Goal: Navigation & Orientation: Understand site structure

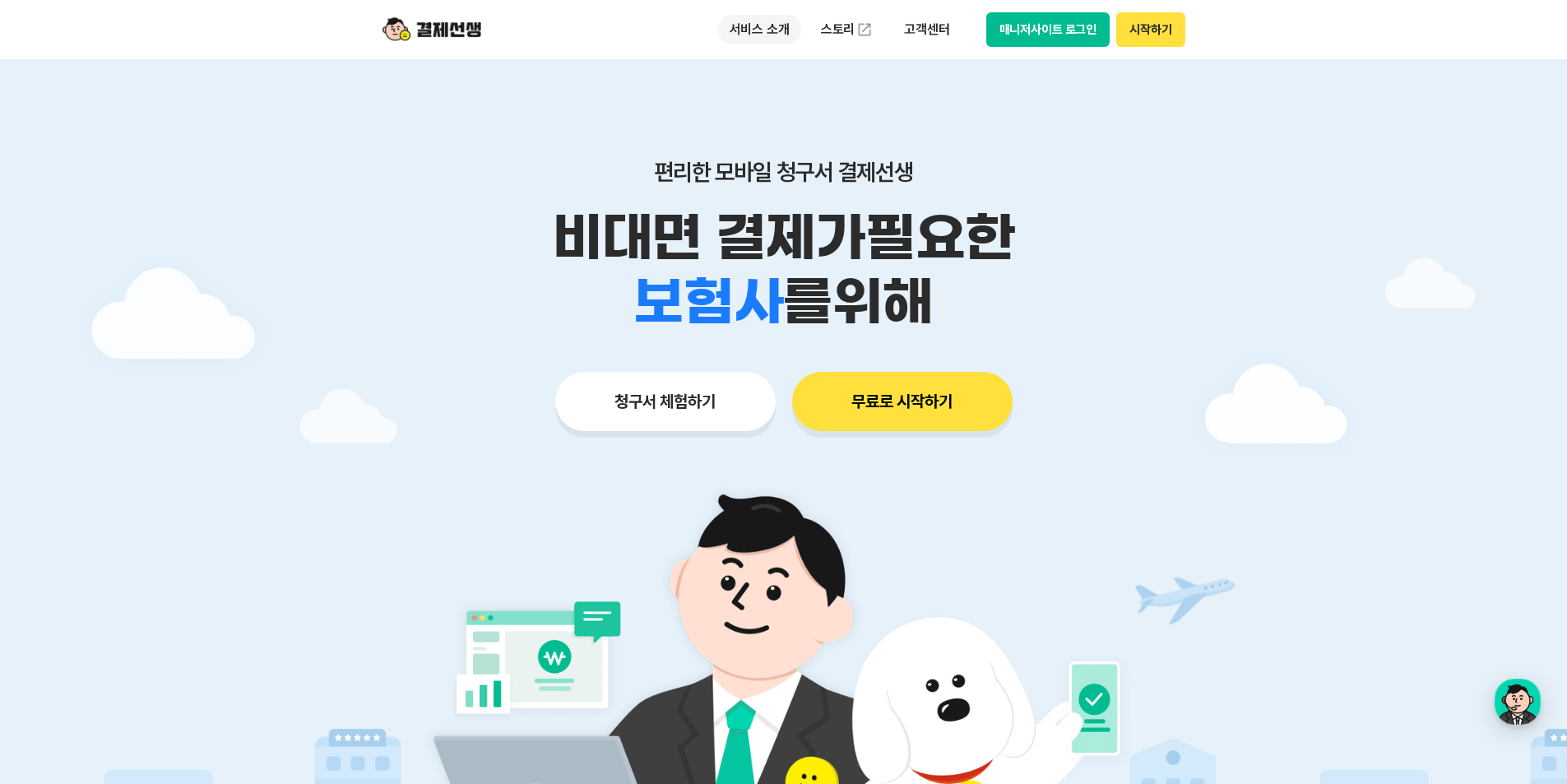
click at [755, 40] on p "서비스 소개" at bounding box center [760, 29] width 83 height 29
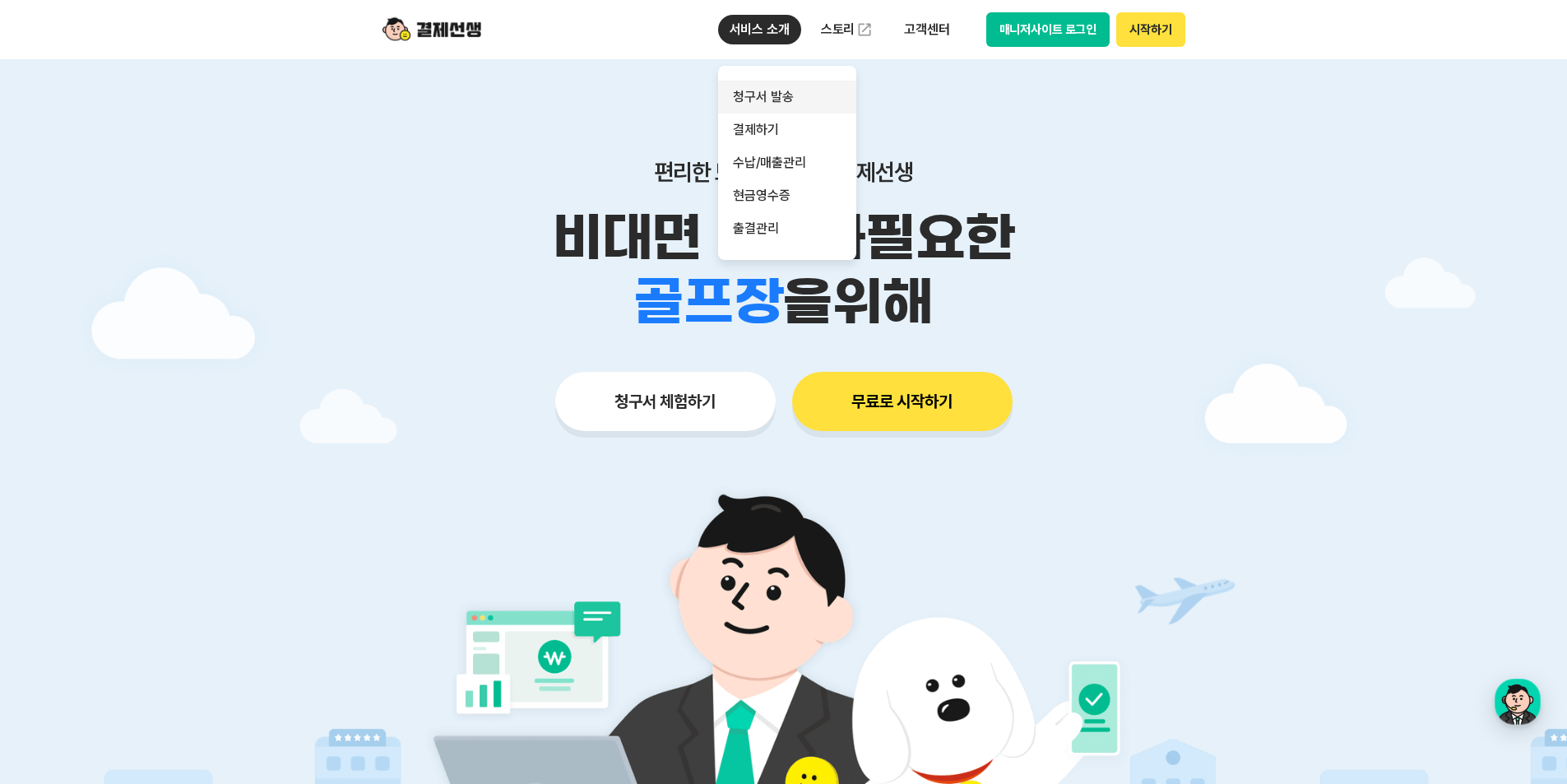
click at [776, 96] on link "청구서 발송" at bounding box center [787, 97] width 138 height 33
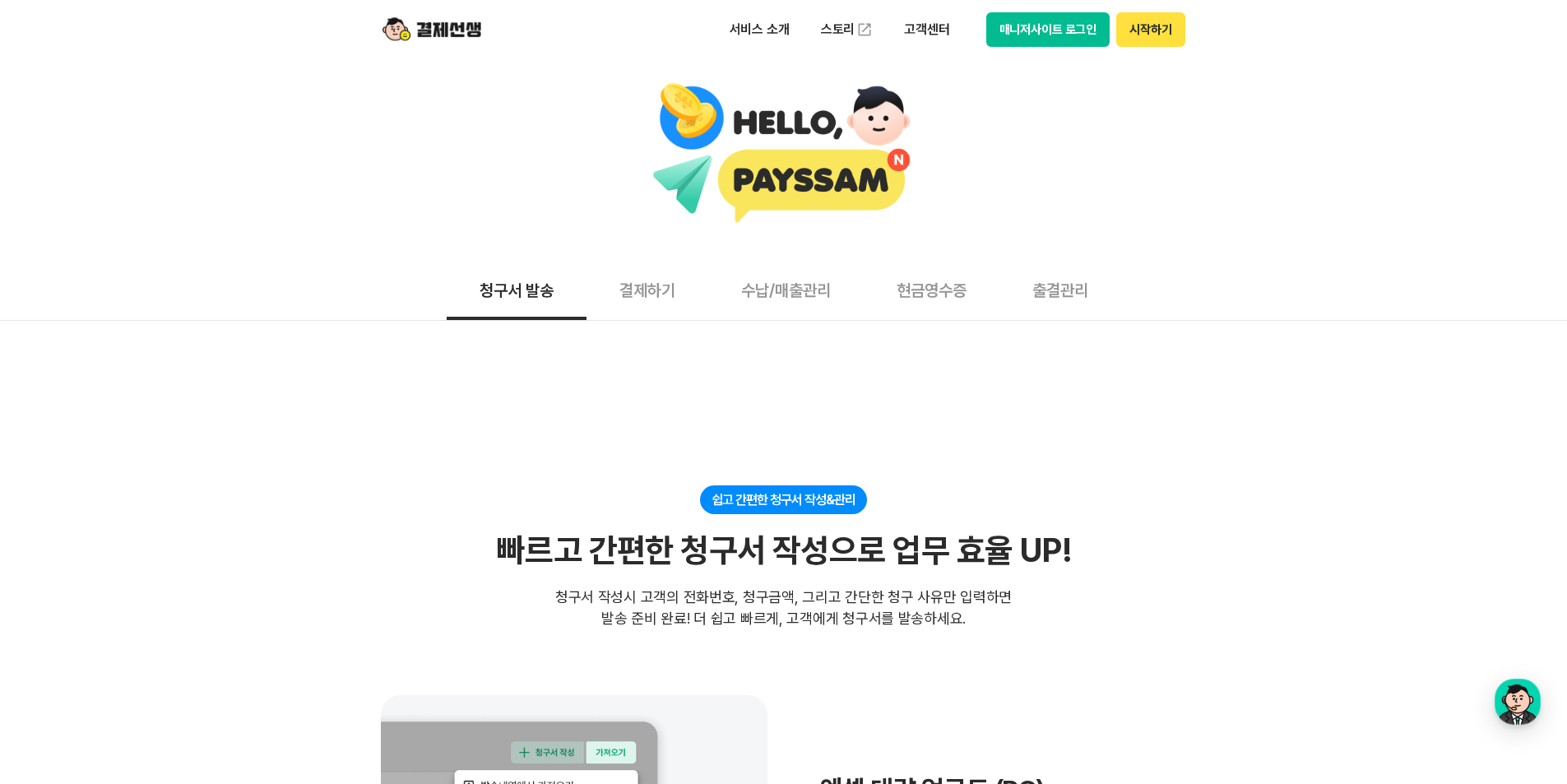
click at [667, 299] on button "결제하기" at bounding box center [647, 289] width 121 height 61
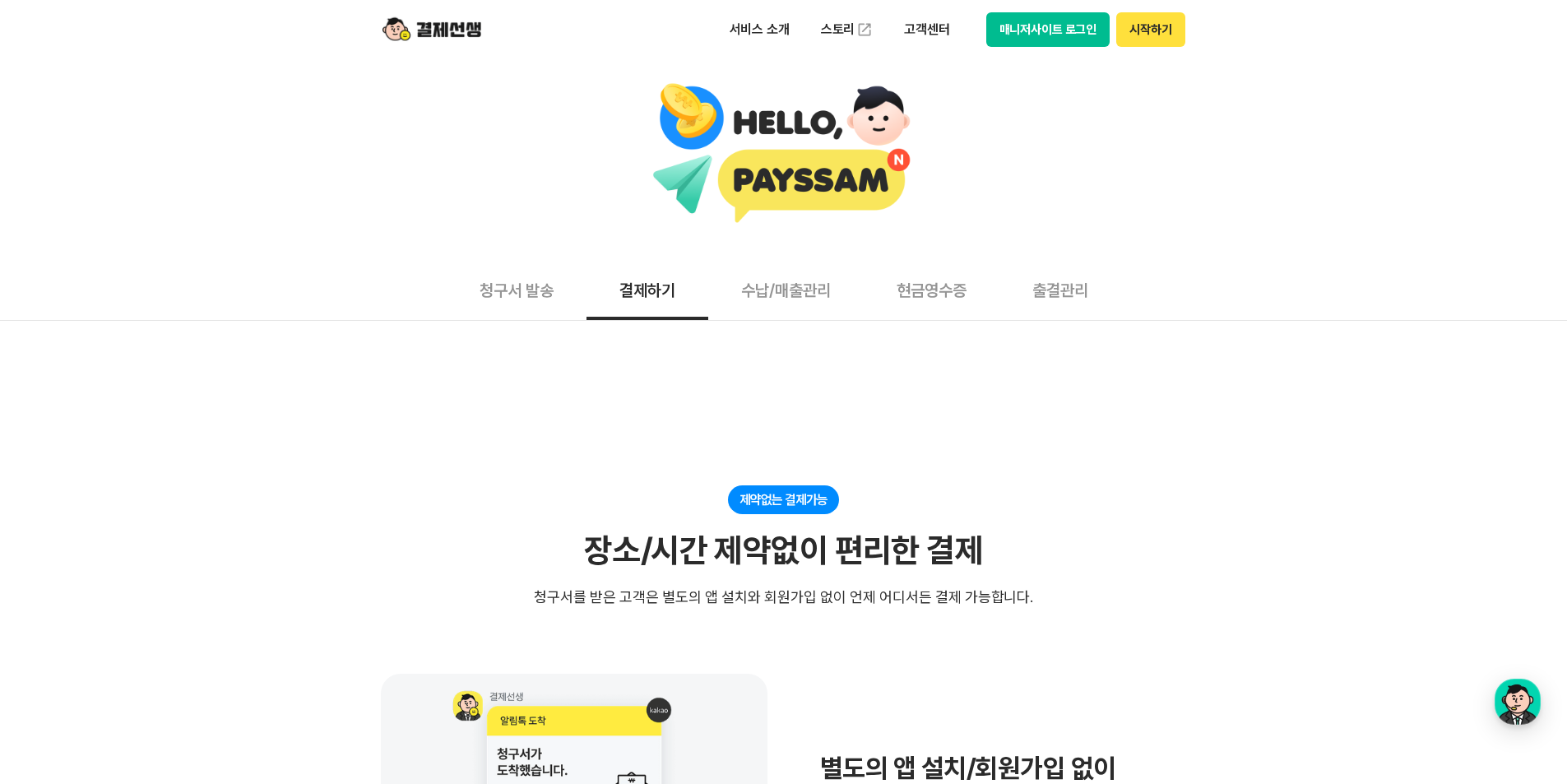
click at [803, 305] on button "수납/매출관리" at bounding box center [785, 289] width 155 height 61
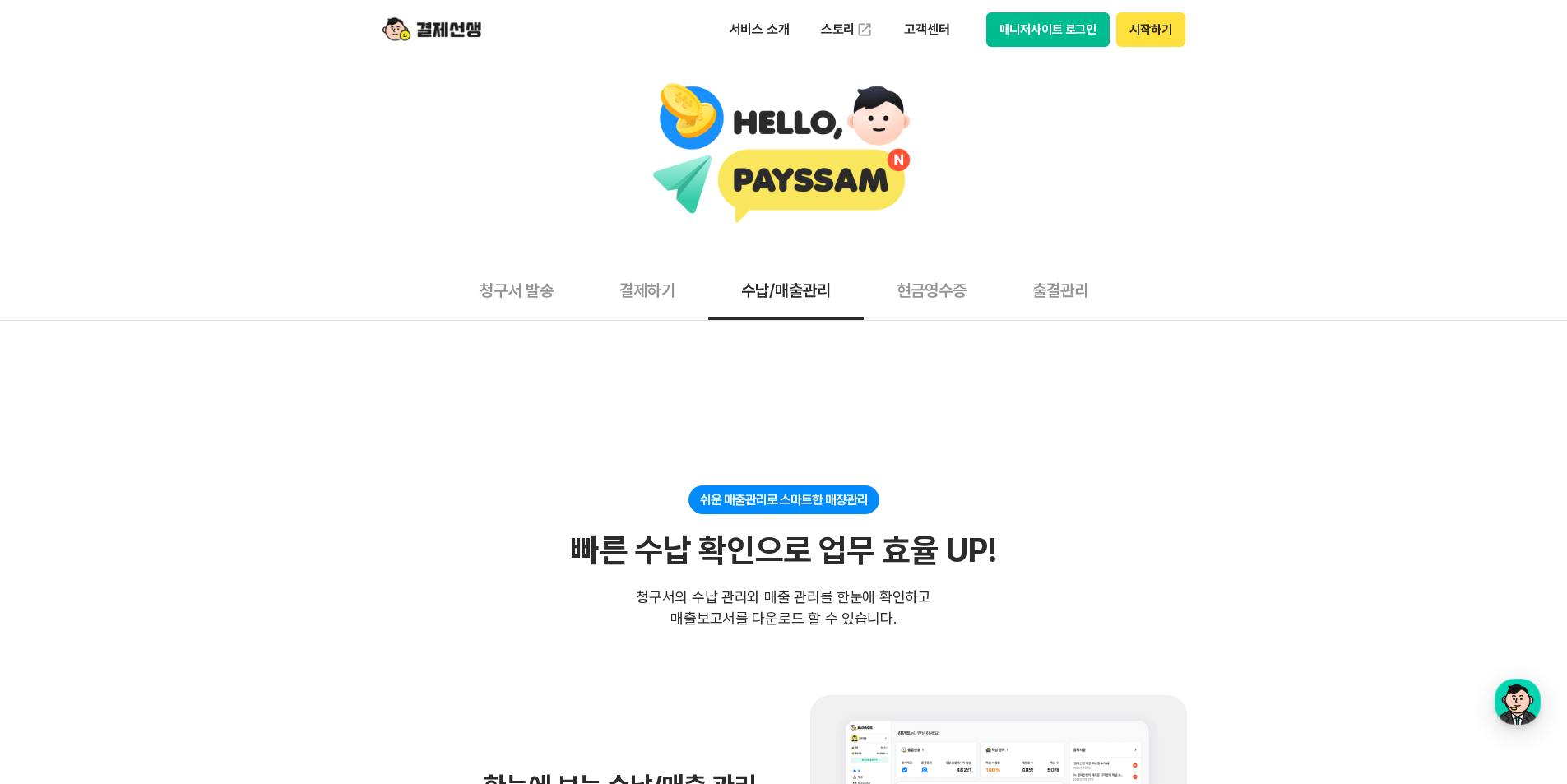
click at [944, 285] on button "현금영수증" at bounding box center [932, 289] width 136 height 61
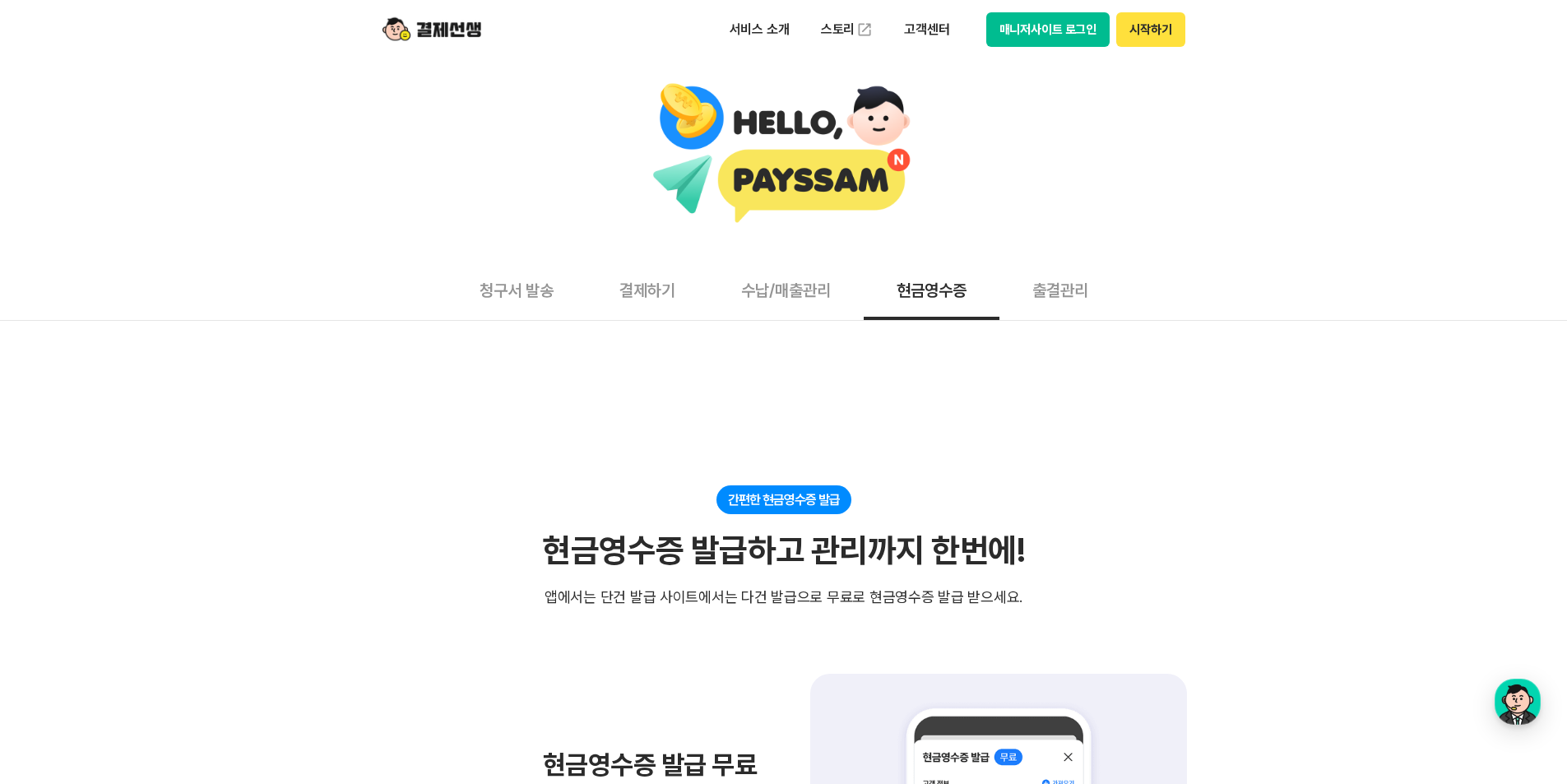
click at [781, 298] on button "수납/매출관리" at bounding box center [785, 289] width 155 height 61
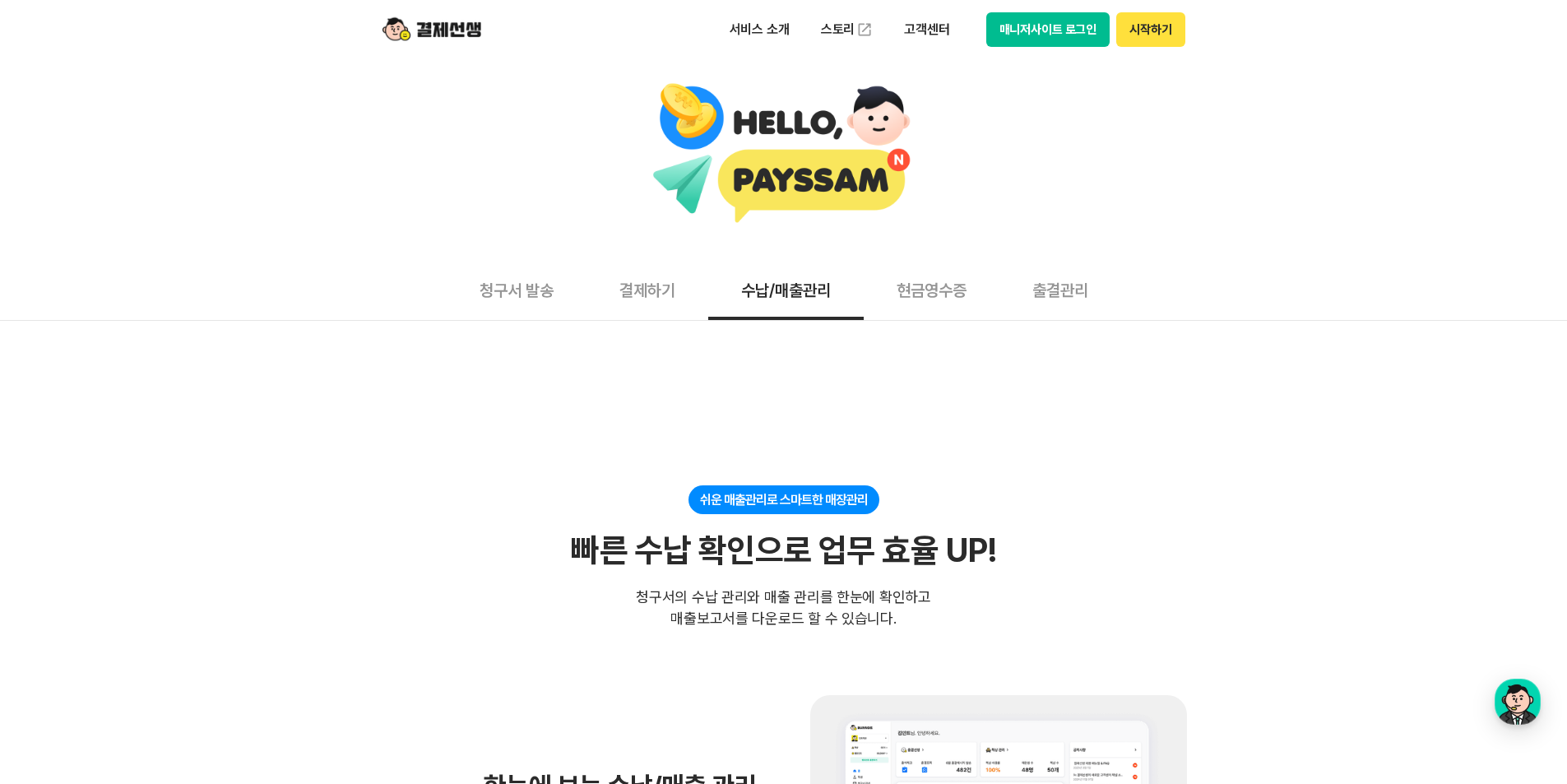
click at [635, 290] on button "결제하기" at bounding box center [647, 289] width 121 height 61
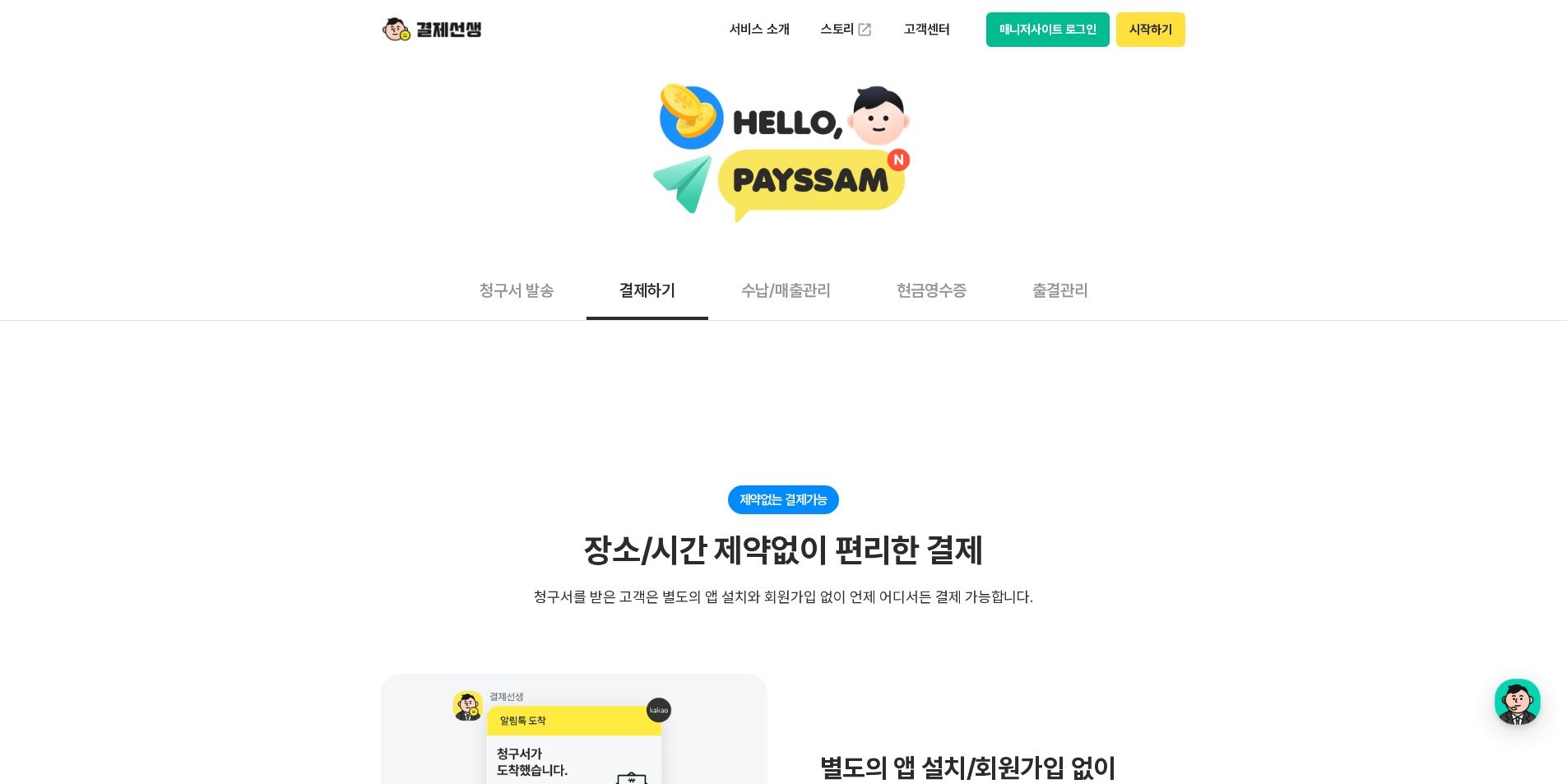
click at [502, 296] on button "청구서 발송" at bounding box center [517, 289] width 140 height 61
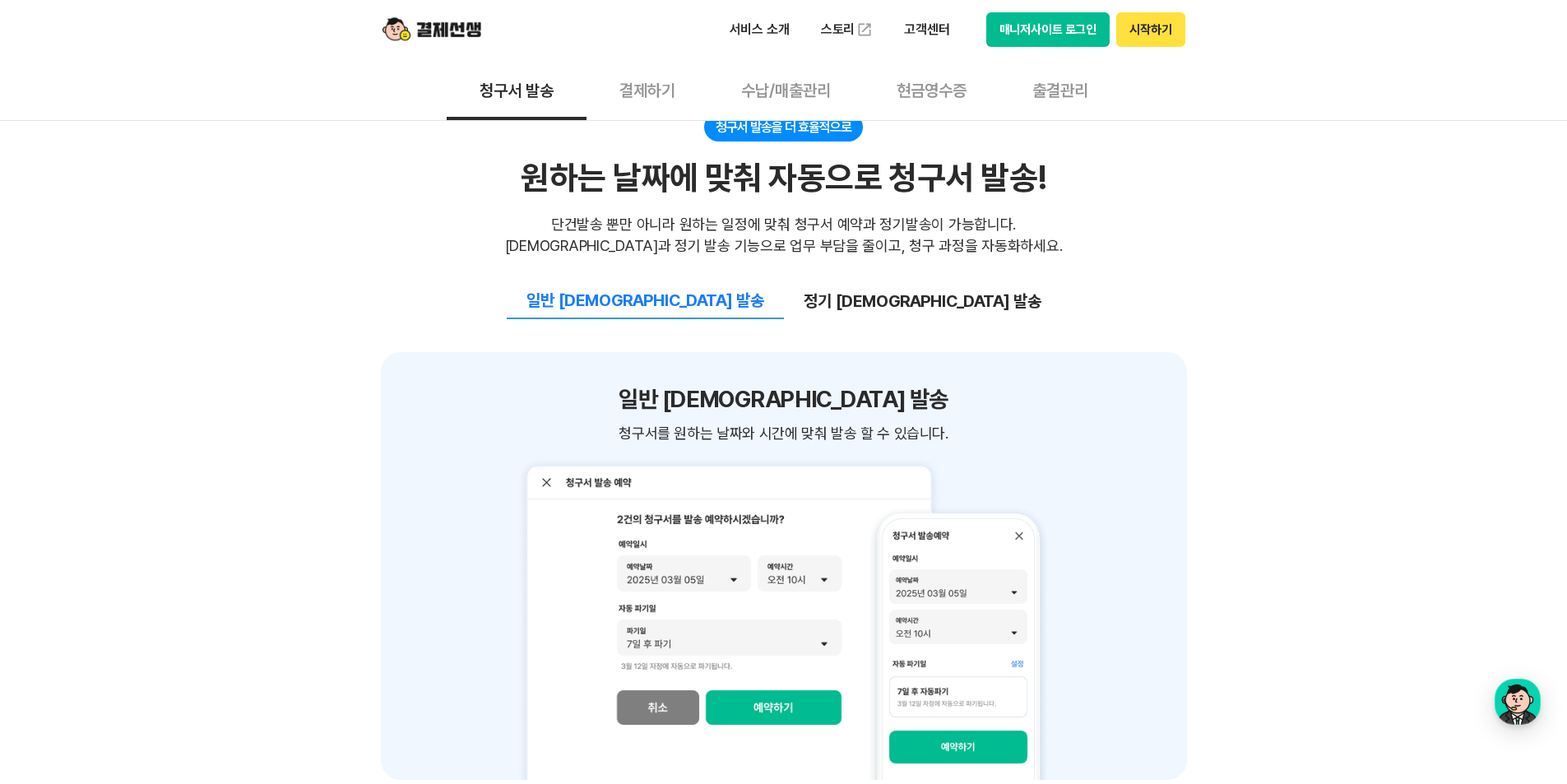
scroll to position [1727, 0]
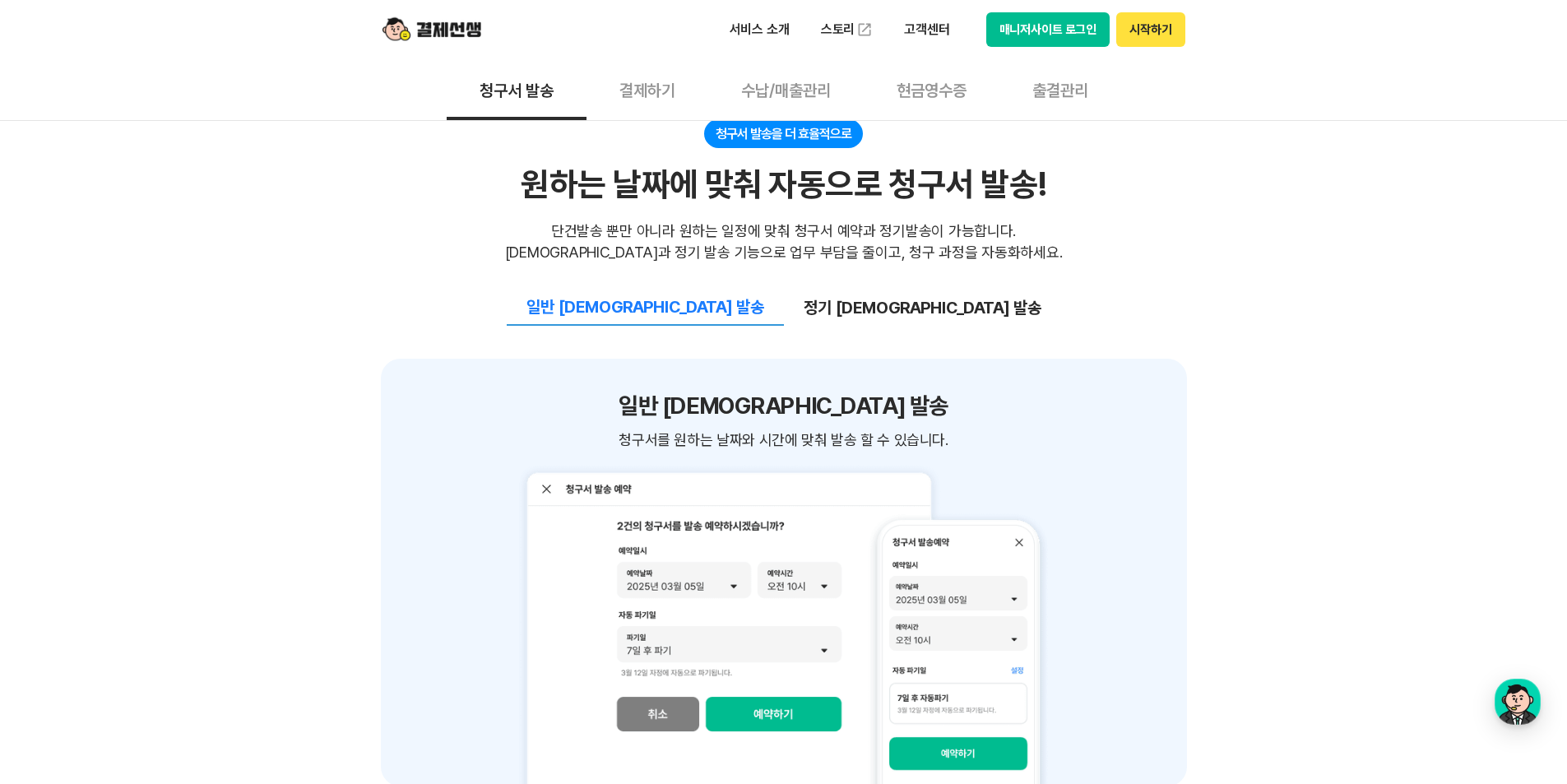
click at [640, 94] on button "결제하기" at bounding box center [647, 89] width 121 height 61
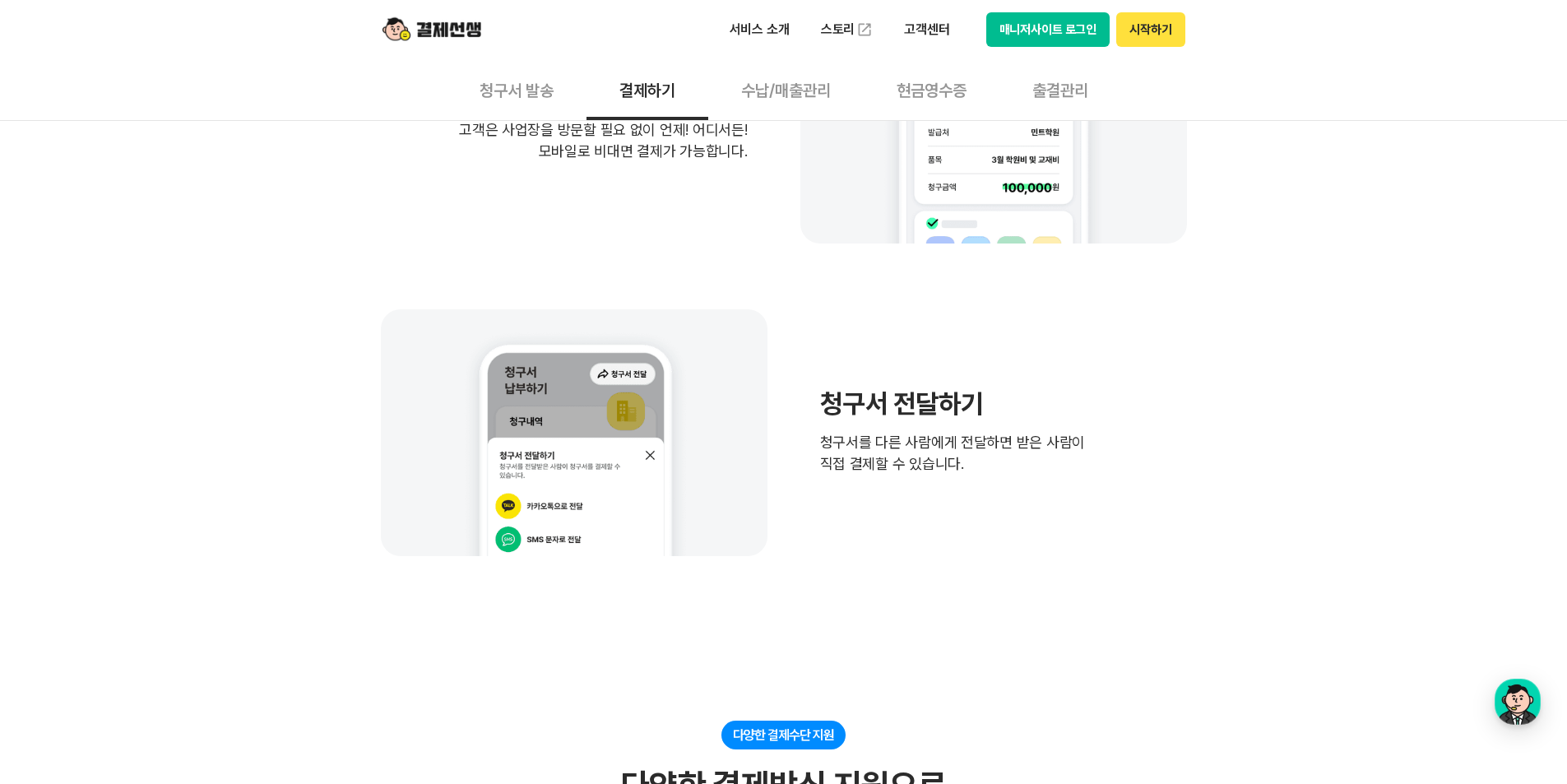
scroll to position [1069, 0]
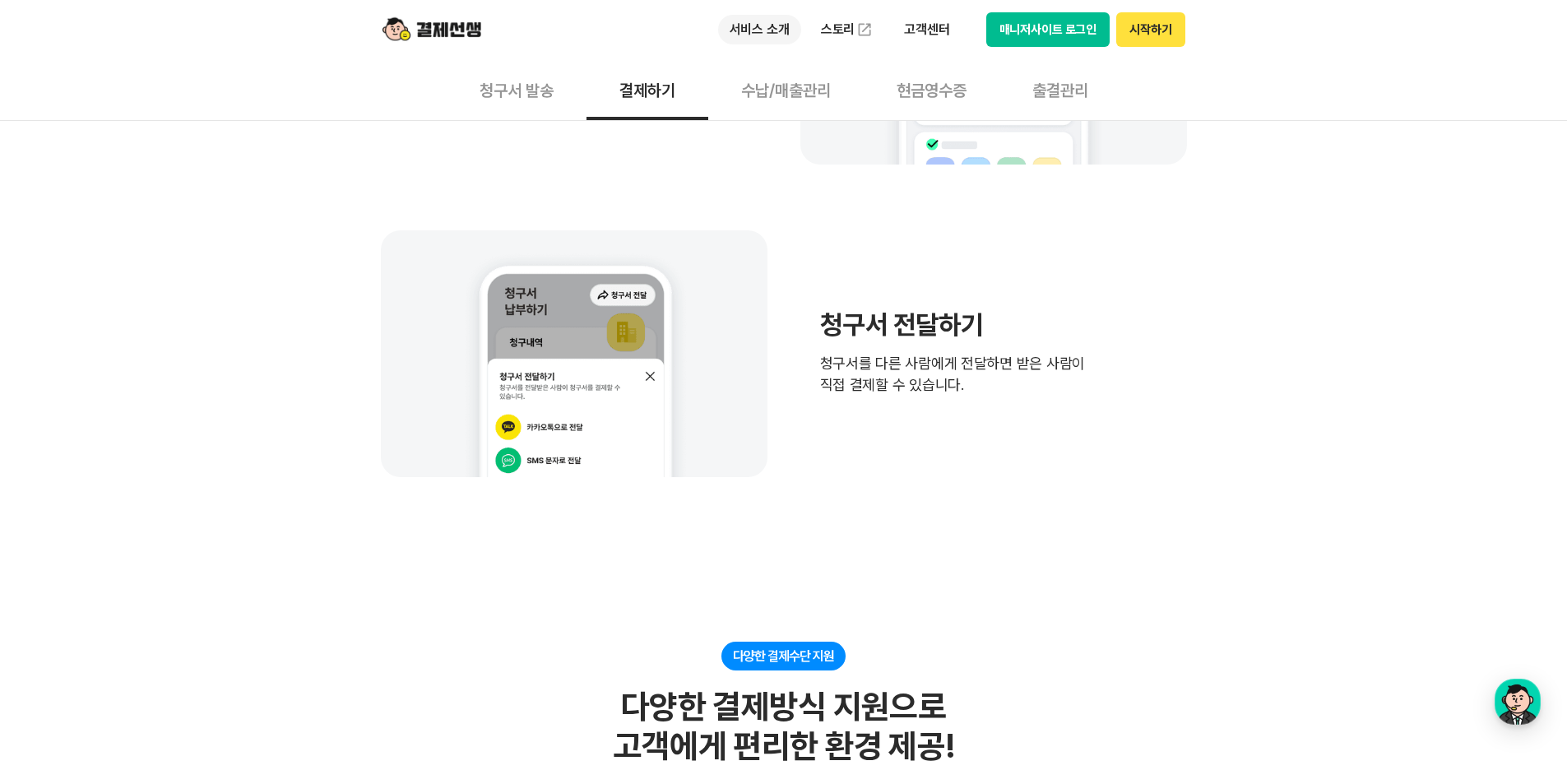
click at [798, 34] on p "서비스 소개" at bounding box center [760, 29] width 83 height 29
click at [945, 82] on button "현금영수증" at bounding box center [932, 89] width 136 height 61
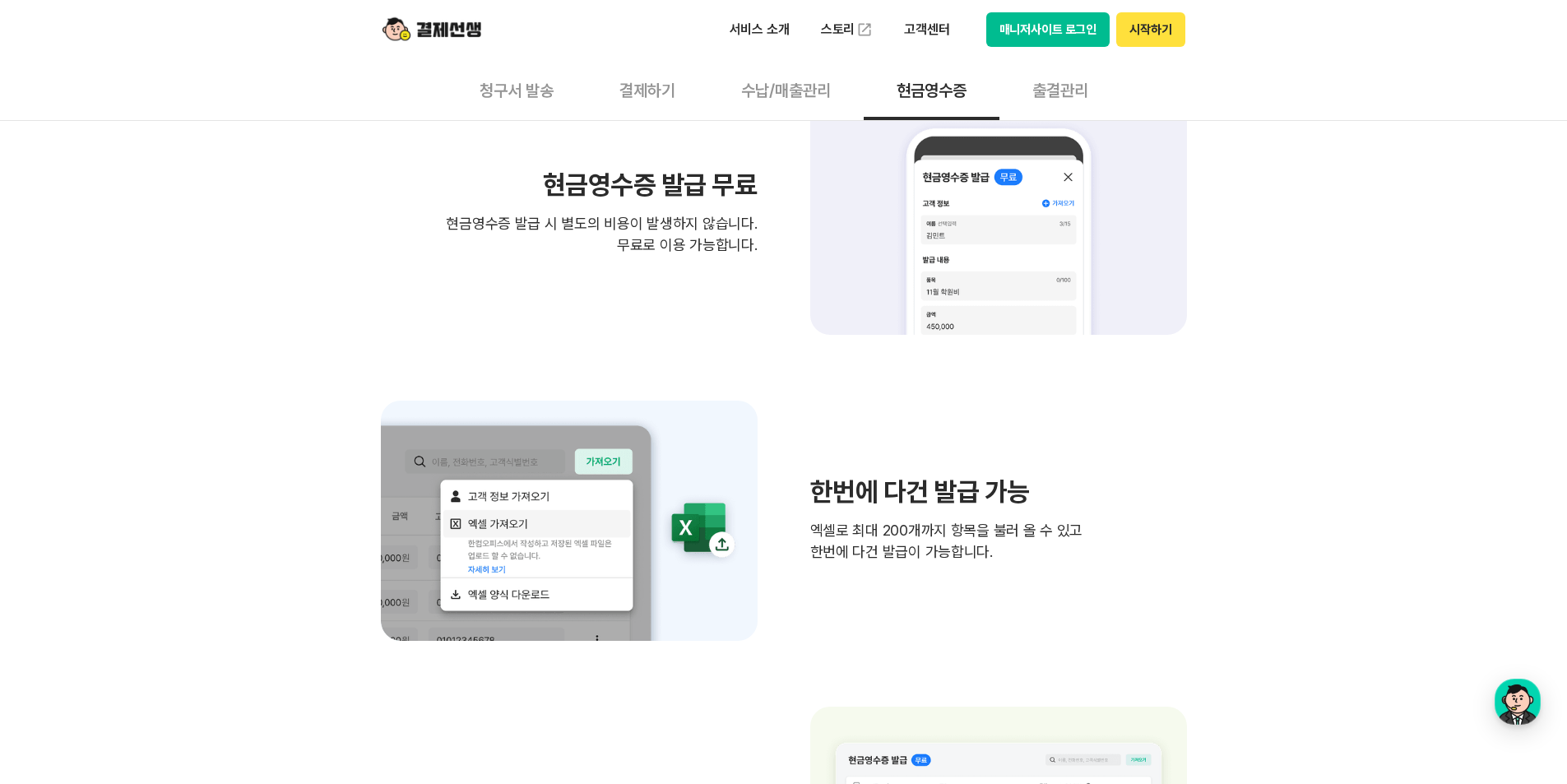
scroll to position [658, 0]
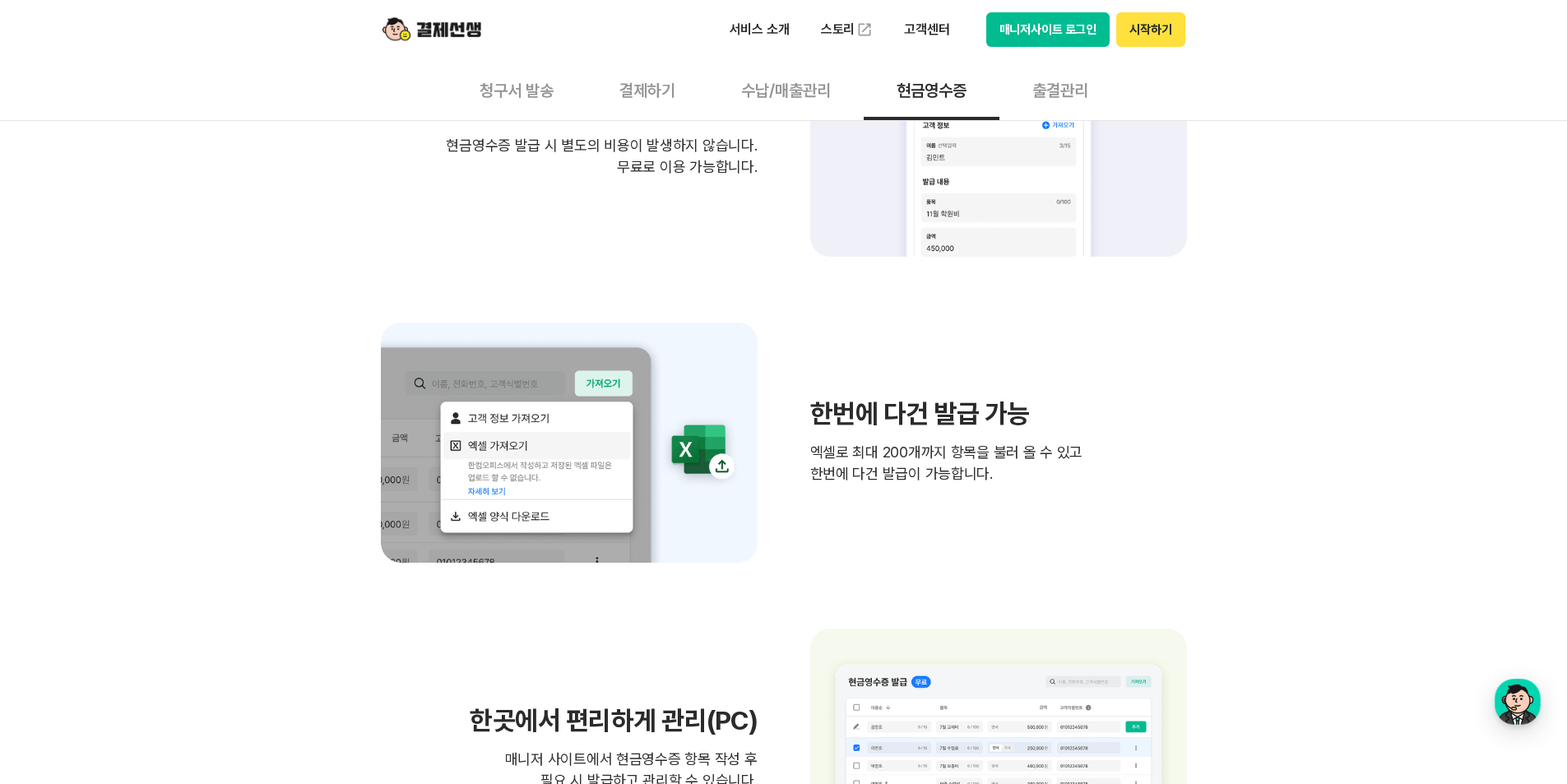
click at [787, 86] on button "수납/매출관리" at bounding box center [785, 89] width 155 height 61
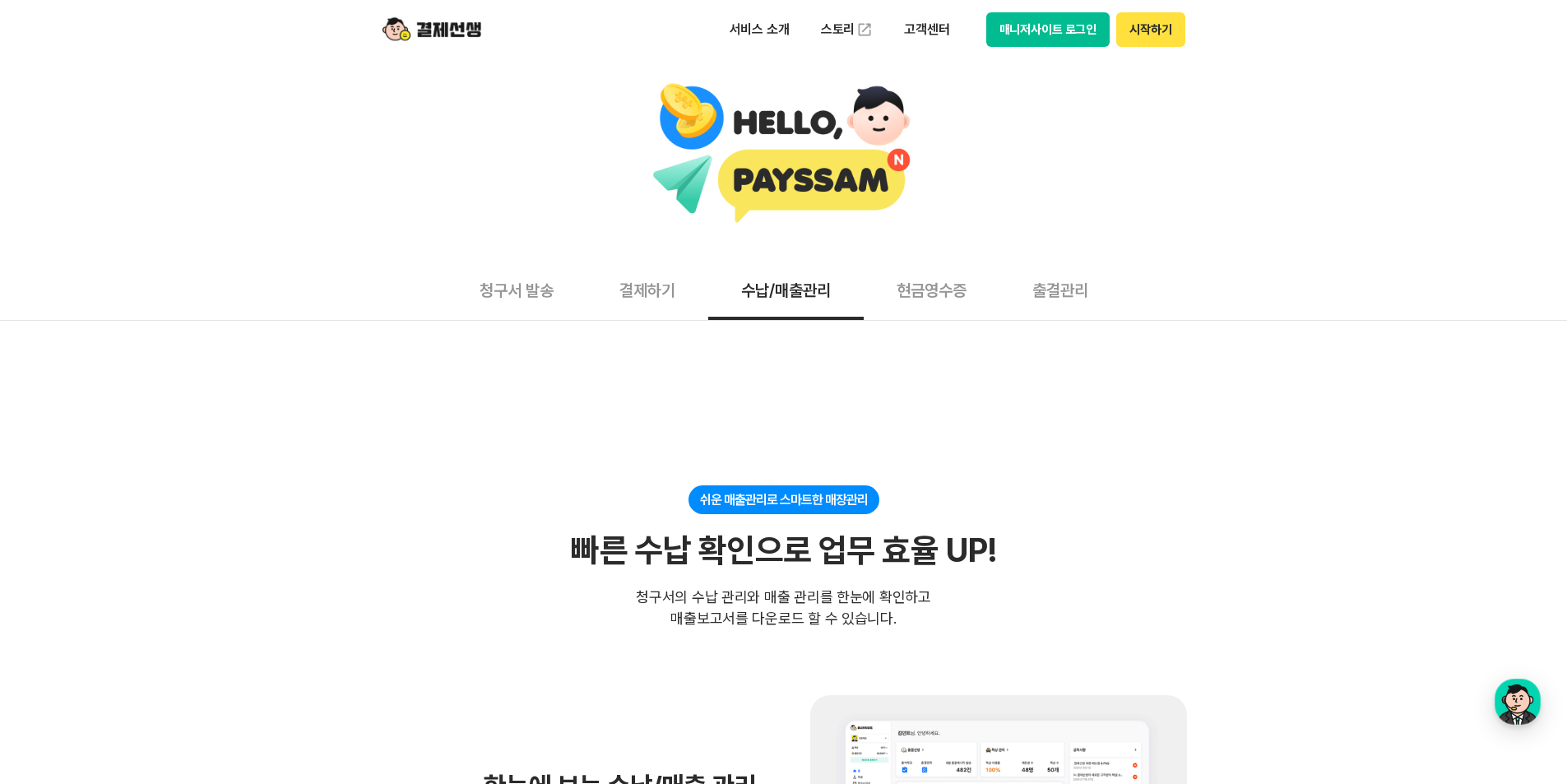
click at [1045, 292] on button "출결관리" at bounding box center [1060, 289] width 121 height 61
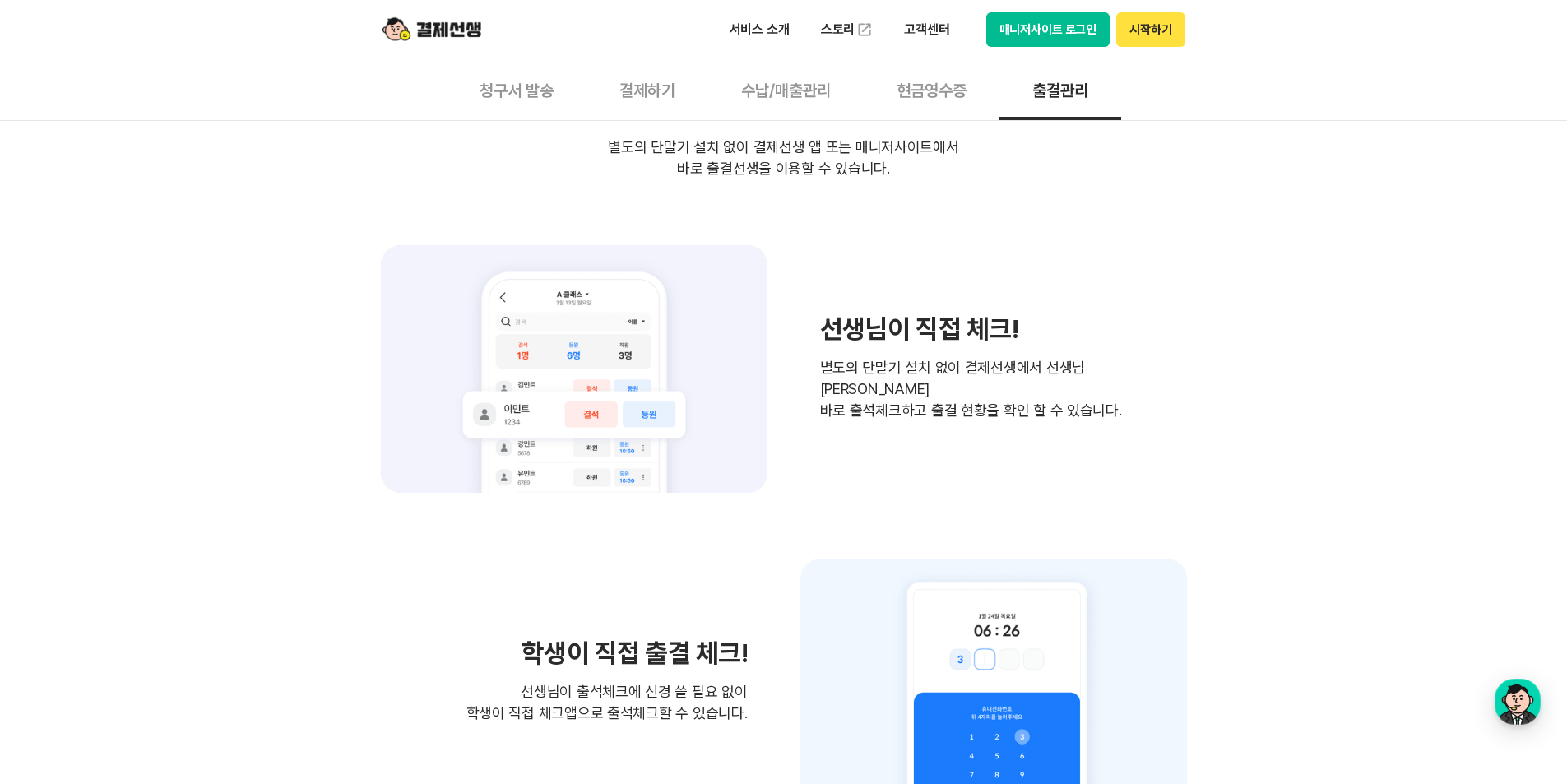
scroll to position [2056, 0]
